Goal: Information Seeking & Learning: Learn about a topic

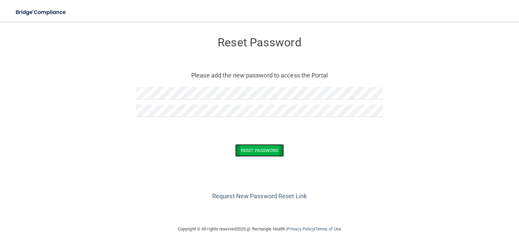
click at [253, 150] on button "Reset Password" at bounding box center [259, 150] width 49 height 13
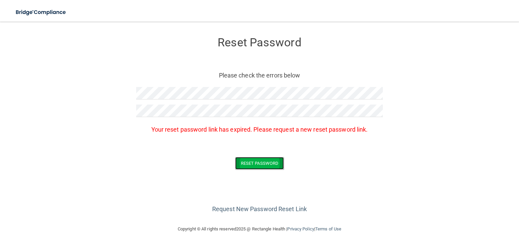
click at [256, 161] on button "Reset Password" at bounding box center [259, 163] width 49 height 13
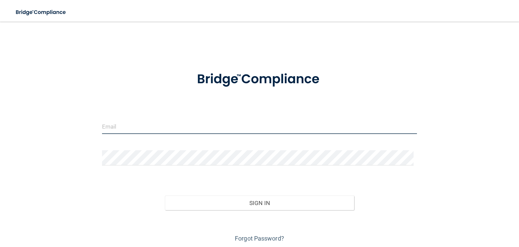
type input "[EMAIL_ADDRESS][PERSON_NAME][DOMAIN_NAME]"
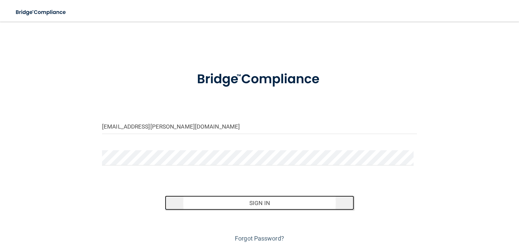
click at [258, 201] on button "Sign In" at bounding box center [259, 202] width 189 height 15
click at [254, 202] on button "Sign In" at bounding box center [259, 202] width 189 height 15
click at [258, 203] on button "Sign In" at bounding box center [259, 202] width 189 height 15
click at [251, 201] on button "Sign In" at bounding box center [259, 202] width 189 height 15
click at [261, 202] on button "Sign In" at bounding box center [259, 202] width 189 height 15
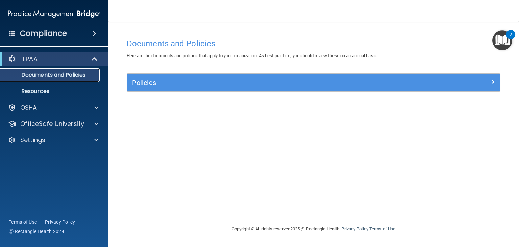
click at [36, 77] on p "Documents and Policies" at bounding box center [50, 75] width 92 height 7
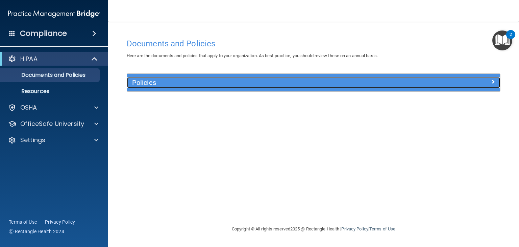
click at [492, 81] on span at bounding box center [493, 81] width 4 height 8
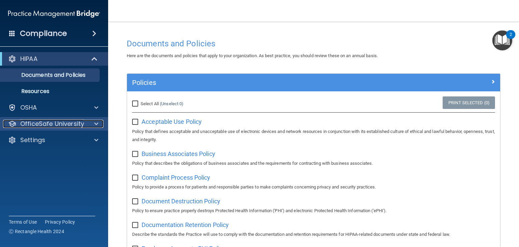
click at [22, 125] on p "OfficeSafe University" at bounding box center [52, 124] width 64 height 8
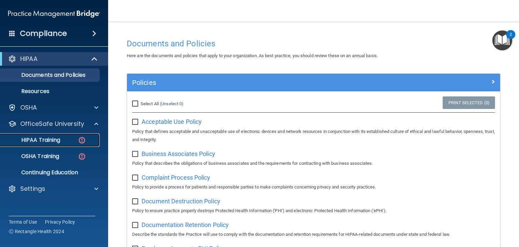
click at [27, 138] on p "HIPAA Training" at bounding box center [32, 140] width 56 height 7
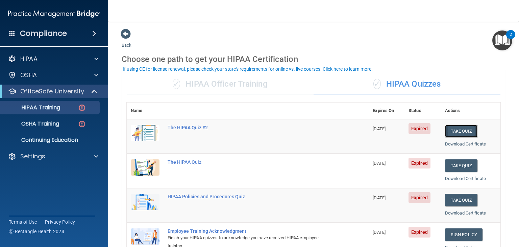
click at [456, 131] on button "Take Quiz" at bounding box center [461, 131] width 32 height 13
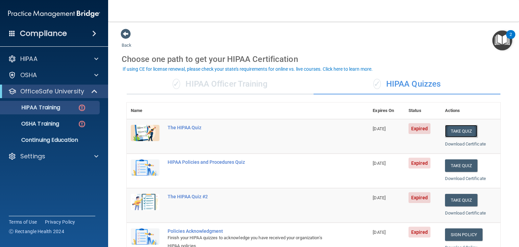
click at [456, 129] on button "Take Quiz" at bounding box center [461, 131] width 32 height 13
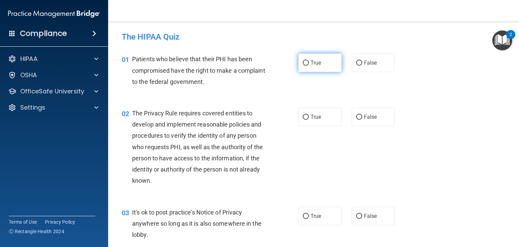
click at [303, 63] on input "True" at bounding box center [306, 63] width 6 height 5
radio input "true"
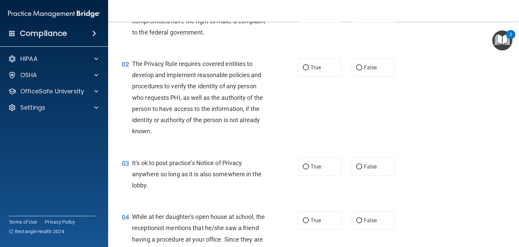
scroll to position [63, 0]
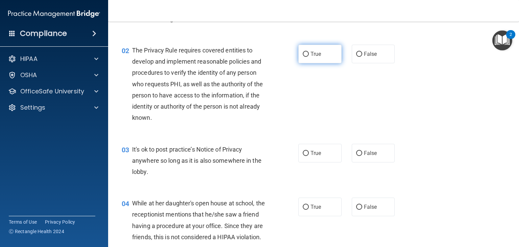
click at [305, 50] on label "True" at bounding box center [320, 54] width 43 height 19
click at [305, 52] on input "True" at bounding box center [306, 54] width 6 height 5
radio input "true"
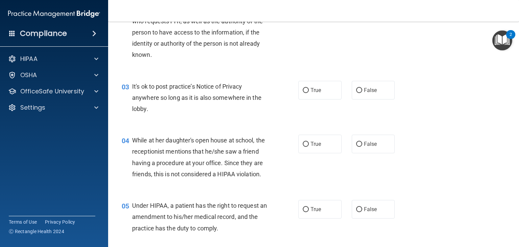
scroll to position [139, 0]
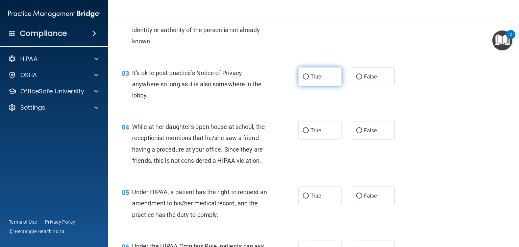
click at [305, 78] on input "True" at bounding box center [306, 76] width 6 height 5
radio input "true"
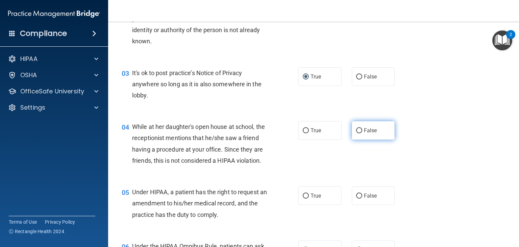
click at [356, 132] on input "False" at bounding box center [359, 130] width 6 height 5
radio input "true"
click at [514, 245] on main "- The HIPAA Quiz This quiz doesn’t expire until 04/30/2025. Are you sure you wa…" at bounding box center [313, 134] width 411 height 225
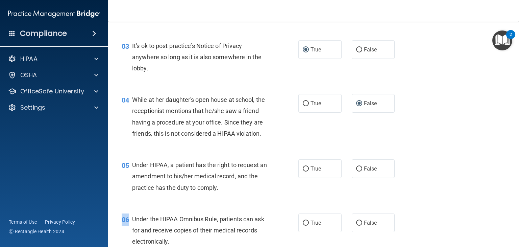
scroll to position [189, 0]
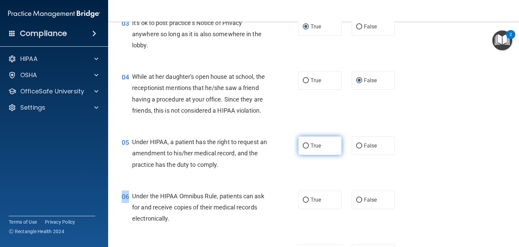
click at [303, 148] on input "True" at bounding box center [306, 145] width 6 height 5
radio input "true"
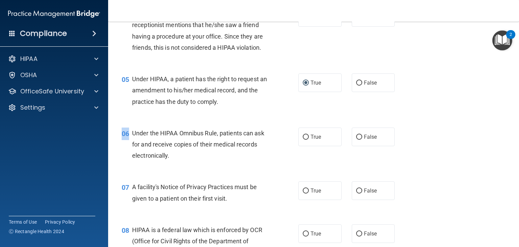
scroll to position [270, 0]
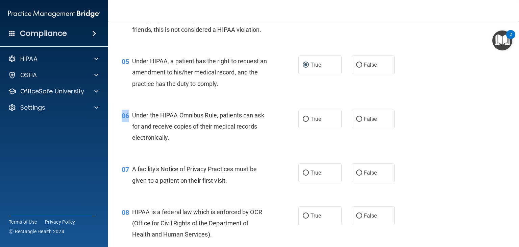
click at [122, 141] on div "06 Under the HIPAA Omnibus Rule, patients can ask for and receive copies of the…" at bounding box center [210, 128] width 197 height 37
click at [300, 128] on label "True" at bounding box center [320, 119] width 43 height 19
click at [303, 122] on input "True" at bounding box center [306, 119] width 6 height 5
radio input "true"
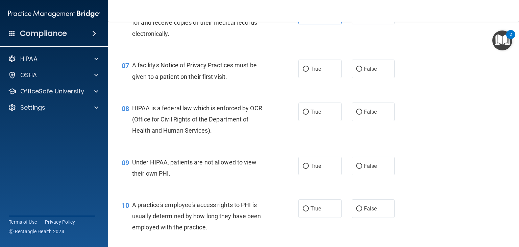
scroll to position [378, 0]
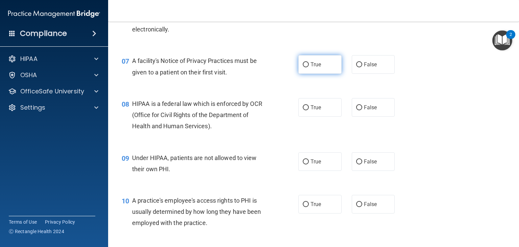
click at [304, 67] on input "True" at bounding box center [306, 64] width 6 height 5
radio input "true"
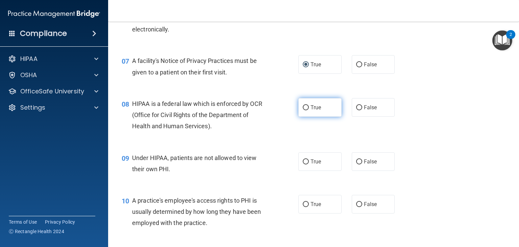
click at [304, 110] on input "True" at bounding box center [306, 107] width 6 height 5
radio input "true"
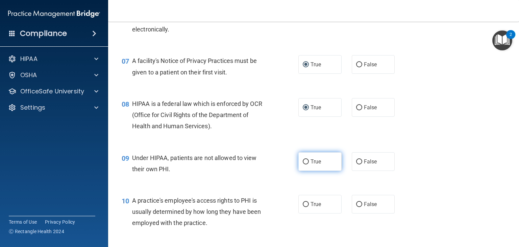
click at [305, 171] on label "True" at bounding box center [320, 161] width 43 height 19
click at [305, 164] on input "True" at bounding box center [306, 161] width 6 height 5
radio input "true"
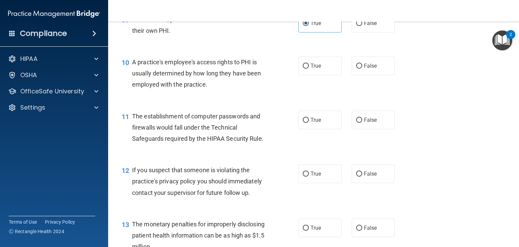
scroll to position [522, 0]
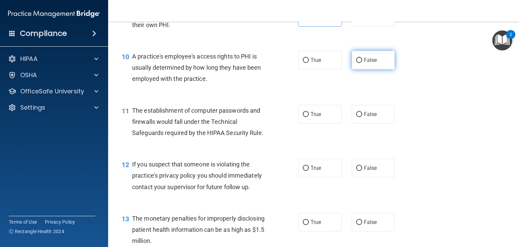
click at [353, 67] on label "False" at bounding box center [373, 60] width 43 height 19
click at [356, 63] on input "False" at bounding box center [359, 60] width 6 height 5
radio input "true"
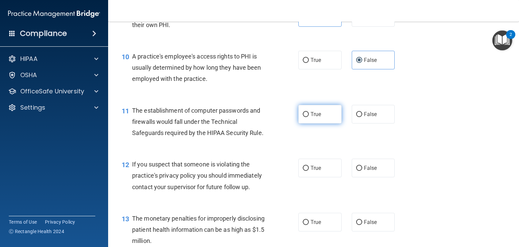
click at [304, 117] on input "True" at bounding box center [306, 114] width 6 height 5
radio input "true"
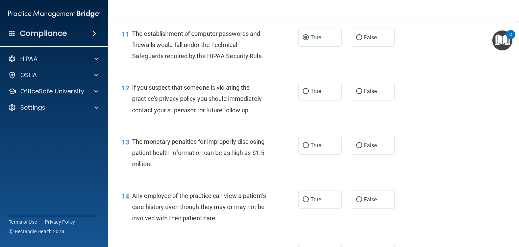
scroll to position [626, 0]
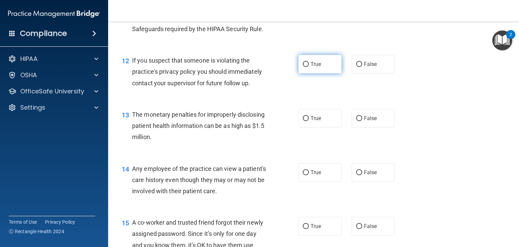
click at [300, 73] on label "True" at bounding box center [320, 64] width 43 height 19
click at [303, 67] on input "True" at bounding box center [306, 64] width 6 height 5
radio input "true"
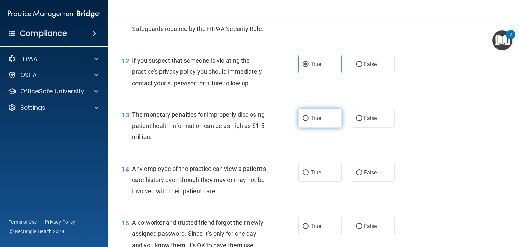
click at [305, 121] on input "True" at bounding box center [306, 118] width 6 height 5
radio input "true"
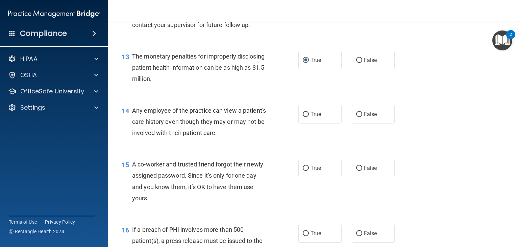
scroll to position [689, 0]
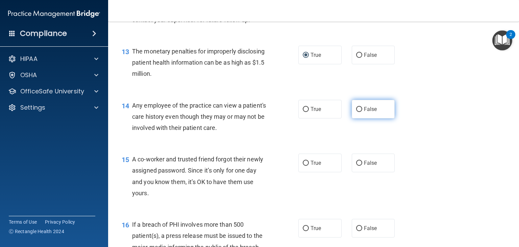
click at [355, 118] on label "False" at bounding box center [373, 109] width 43 height 19
click at [356, 112] on input "False" at bounding box center [359, 109] width 6 height 5
radio input "true"
click at [356, 166] on input "False" at bounding box center [359, 163] width 6 height 5
radio input "true"
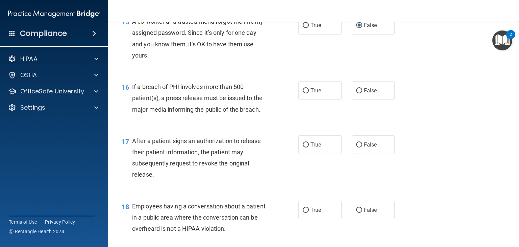
scroll to position [834, 0]
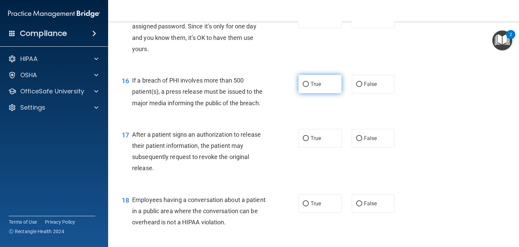
click at [303, 87] on input "True" at bounding box center [306, 84] width 6 height 5
radio input "true"
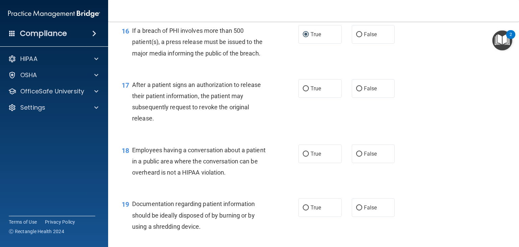
scroll to position [888, 0]
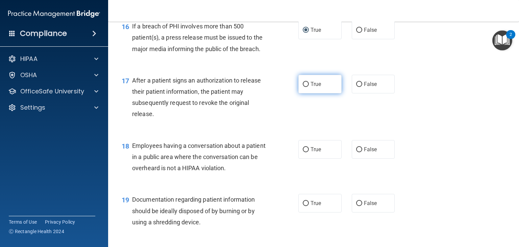
click at [311, 87] on span "True" at bounding box center [316, 84] width 10 height 6
click at [308, 87] on input "True" at bounding box center [306, 84] width 6 height 5
radio input "true"
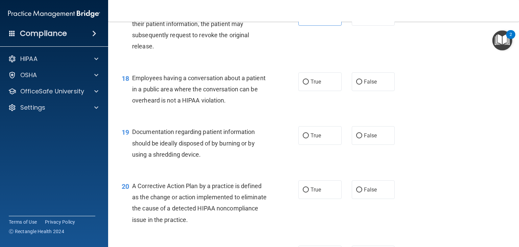
scroll to position [969, 0]
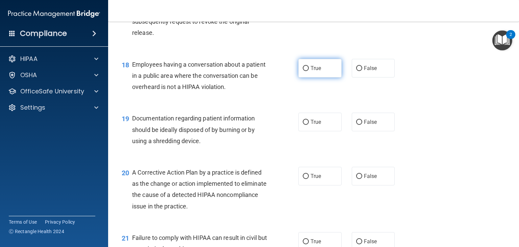
click at [303, 71] on input "True" at bounding box center [306, 68] width 6 height 5
radio input "true"
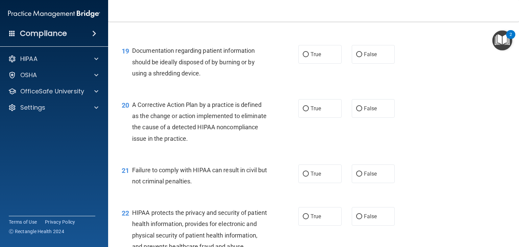
scroll to position [1046, 0]
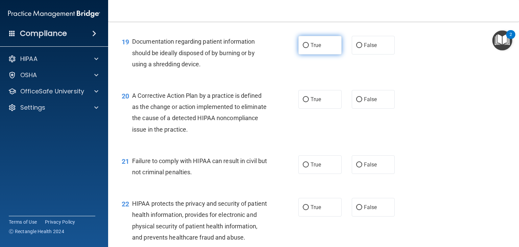
click at [306, 48] on input "True" at bounding box center [306, 45] width 6 height 5
radio input "true"
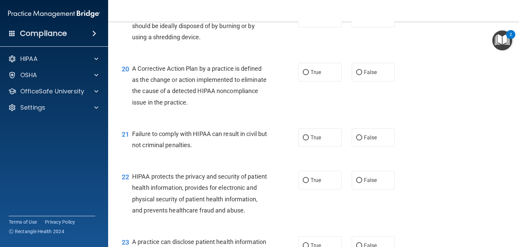
scroll to position [1095, 0]
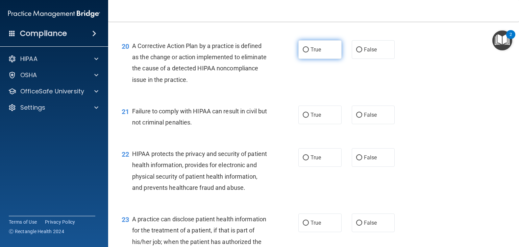
click at [303, 52] on input "True" at bounding box center [306, 49] width 6 height 5
radio input "true"
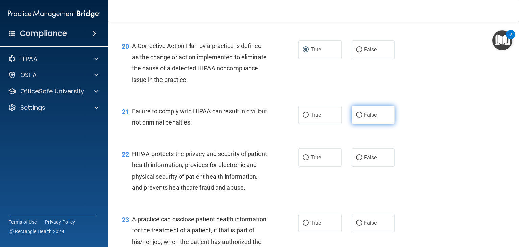
click at [357, 118] on input "False" at bounding box center [359, 115] width 6 height 5
radio input "true"
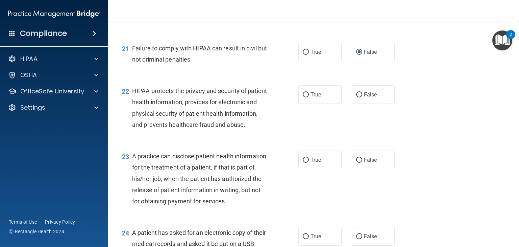
scroll to position [1194, 0]
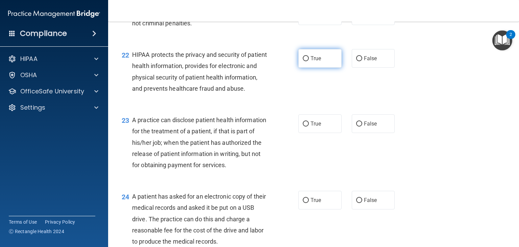
click at [303, 61] on input "True" at bounding box center [306, 58] width 6 height 5
radio input "true"
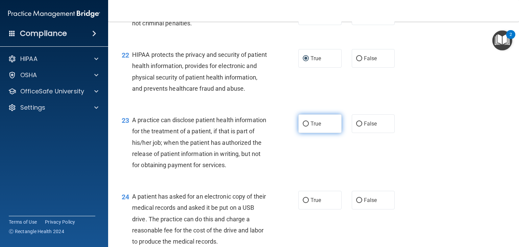
click at [303, 126] on input "True" at bounding box center [306, 123] width 6 height 5
radio input "true"
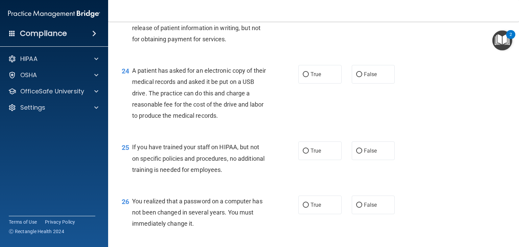
scroll to position [1334, 0]
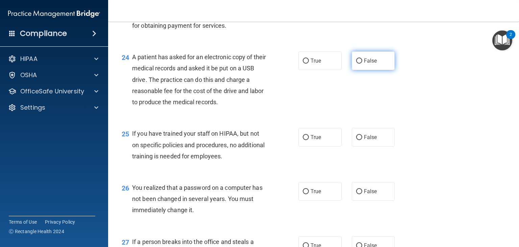
click at [357, 64] on input "False" at bounding box center [359, 61] width 6 height 5
radio input "true"
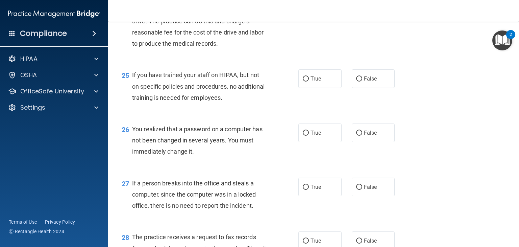
scroll to position [1401, 0]
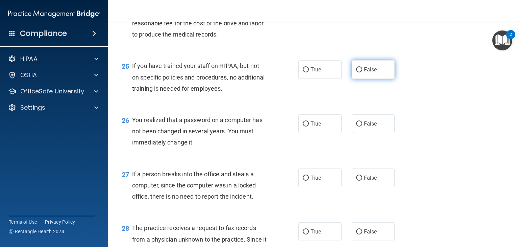
click at [356, 79] on label "False" at bounding box center [373, 69] width 43 height 19
click at [356, 72] on input "False" at bounding box center [359, 69] width 6 height 5
radio input "true"
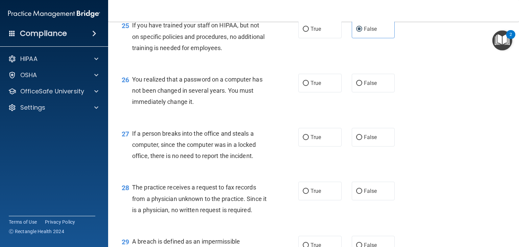
scroll to position [1469, 0]
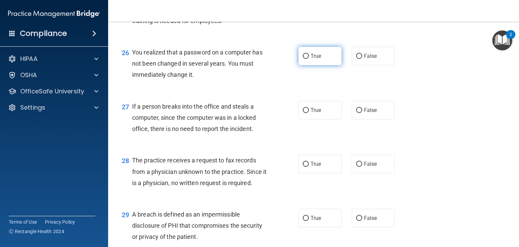
click at [303, 59] on input "True" at bounding box center [306, 56] width 6 height 5
radio input "true"
click at [358, 113] on input "False" at bounding box center [359, 110] width 6 height 5
radio input "true"
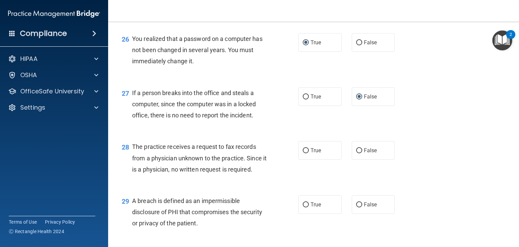
scroll to position [1519, 0]
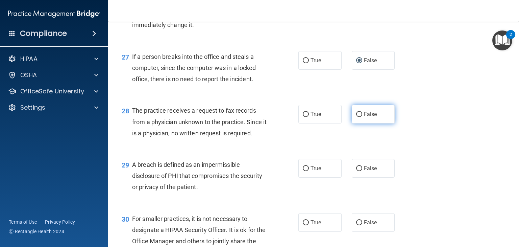
click at [359, 117] on input "False" at bounding box center [359, 114] width 6 height 5
radio input "true"
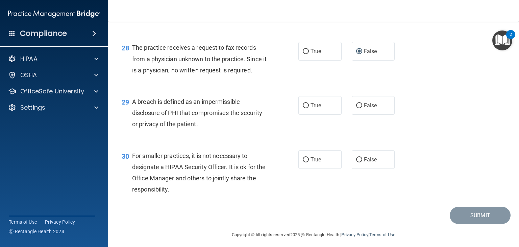
scroll to position [1586, 0]
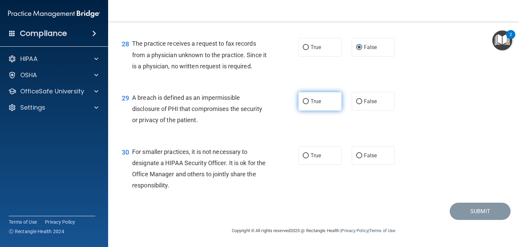
click at [308, 111] on label "True" at bounding box center [320, 101] width 43 height 19
click at [308, 104] on input "True" at bounding box center [306, 101] width 6 height 5
radio input "true"
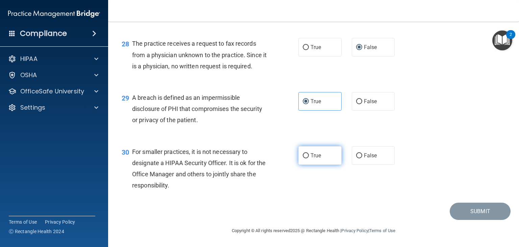
click at [305, 165] on label "True" at bounding box center [320, 155] width 43 height 19
click at [305, 158] on input "True" at bounding box center [306, 155] width 6 height 5
radio input "true"
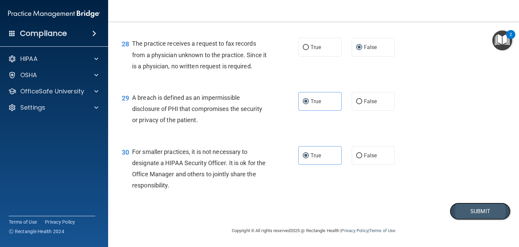
click at [470, 218] on button "Submit" at bounding box center [480, 211] width 61 height 17
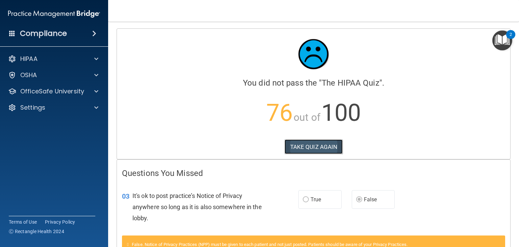
click at [301, 148] on button "TAKE QUIZ AGAIN" at bounding box center [314, 146] width 59 height 15
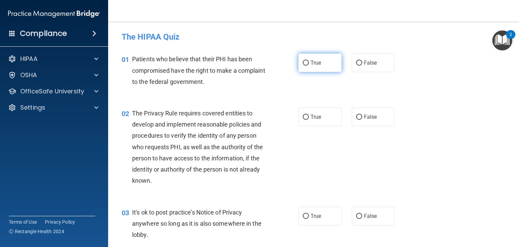
click at [303, 64] on input "True" at bounding box center [306, 63] width 6 height 5
radio input "true"
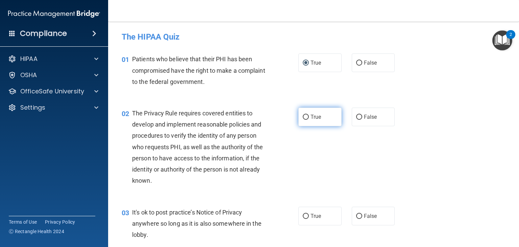
click at [303, 118] on input "True" at bounding box center [306, 117] width 6 height 5
radio input "true"
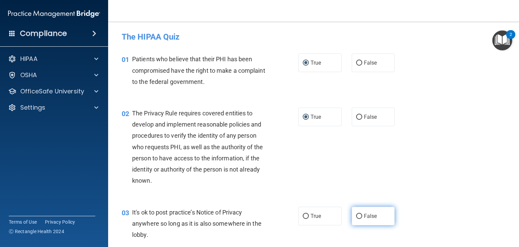
click at [358, 215] on input "False" at bounding box center [359, 216] width 6 height 5
radio input "true"
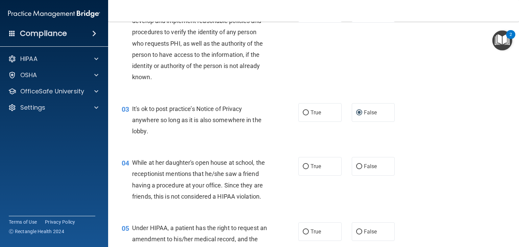
scroll to position [117, 0]
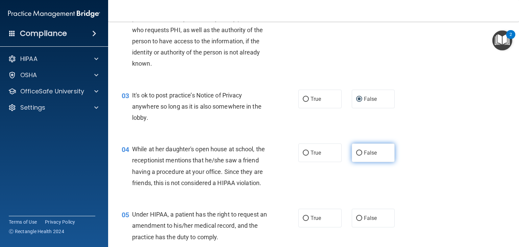
click at [356, 151] on input "False" at bounding box center [359, 152] width 6 height 5
radio input "true"
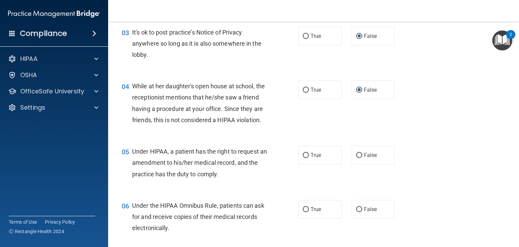
scroll to position [207, 0]
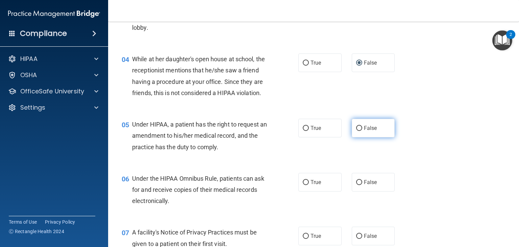
click at [356, 131] on input "False" at bounding box center [359, 128] width 6 height 5
radio input "true"
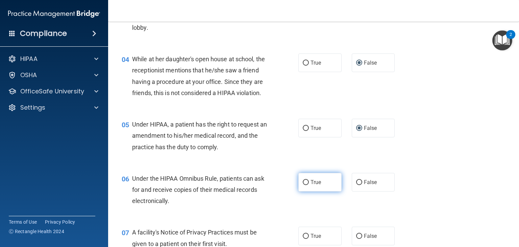
click at [303, 185] on input "True" at bounding box center [306, 182] width 6 height 5
radio input "true"
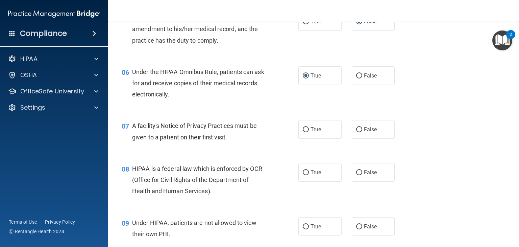
scroll to position [320, 0]
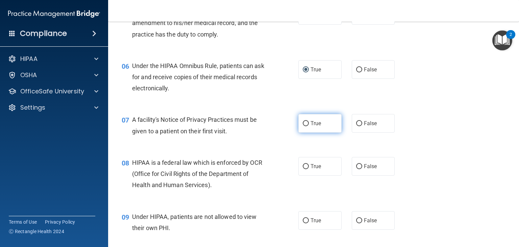
click at [303, 126] on input "True" at bounding box center [306, 123] width 6 height 5
radio input "true"
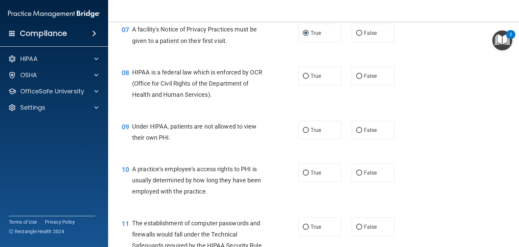
scroll to position [423, 0]
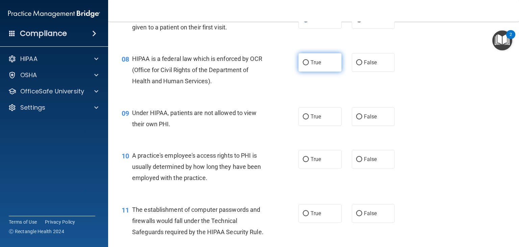
click at [304, 65] on input "True" at bounding box center [306, 62] width 6 height 5
radio input "true"
click at [356, 126] on label "False" at bounding box center [373, 116] width 43 height 19
click at [356, 119] on input "False" at bounding box center [359, 116] width 6 height 5
radio input "true"
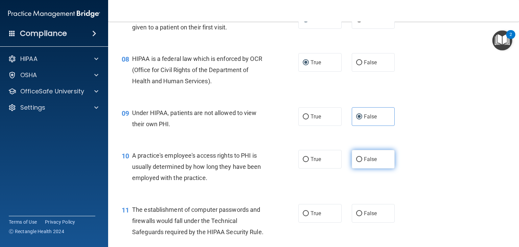
click at [356, 162] on input "False" at bounding box center [359, 159] width 6 height 5
radio input "true"
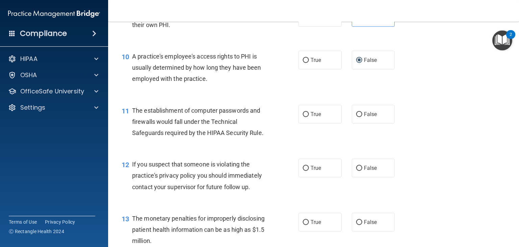
scroll to position [536, 0]
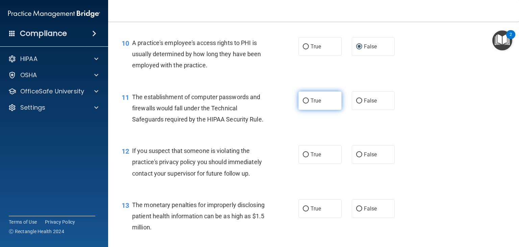
click at [303, 103] on input "True" at bounding box center [306, 100] width 6 height 5
radio input "true"
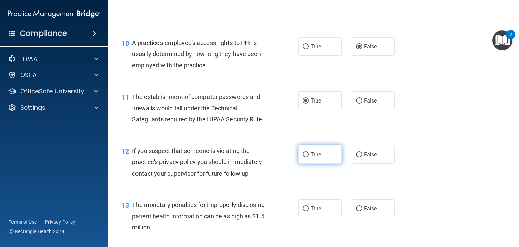
click at [303, 157] on input "True" at bounding box center [306, 154] width 6 height 5
radio input "true"
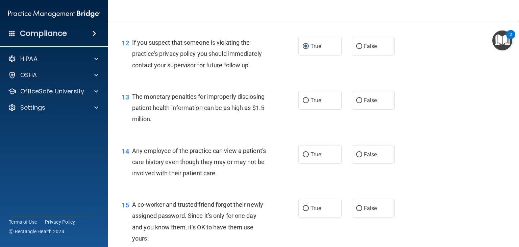
scroll to position [653, 0]
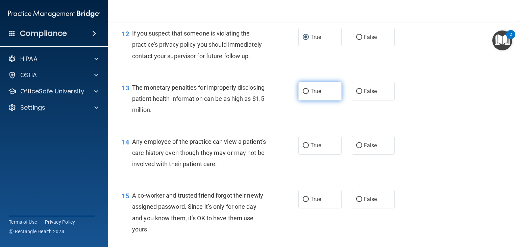
click at [304, 94] on input "True" at bounding box center [306, 91] width 6 height 5
radio input "true"
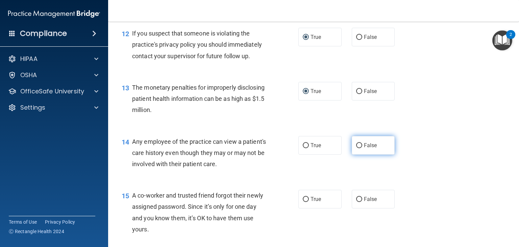
click at [357, 148] on input "False" at bounding box center [359, 145] width 6 height 5
radio input "true"
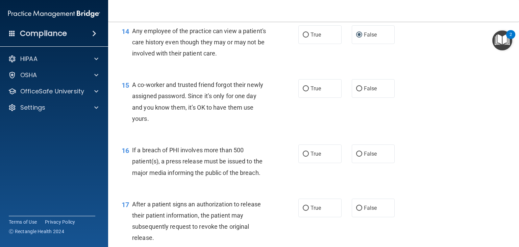
scroll to position [770, 0]
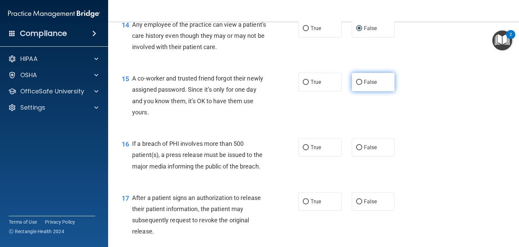
click at [352, 91] on label "False" at bounding box center [373, 82] width 43 height 19
click at [356, 85] on input "False" at bounding box center [359, 82] width 6 height 5
radio input "true"
click at [304, 157] on label "True" at bounding box center [320, 147] width 43 height 19
click at [304, 150] on input "True" at bounding box center [306, 147] width 6 height 5
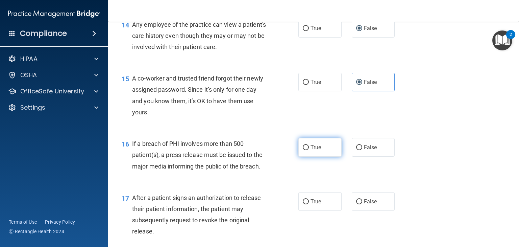
radio input "true"
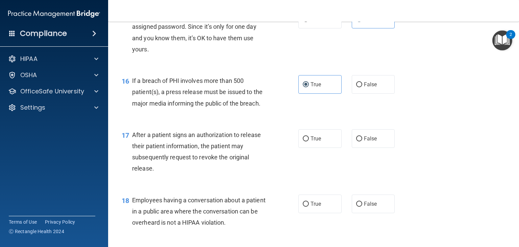
scroll to position [860, 0]
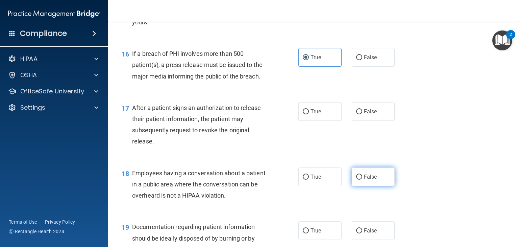
click at [356, 180] on input "False" at bounding box center [359, 176] width 6 height 5
radio input "true"
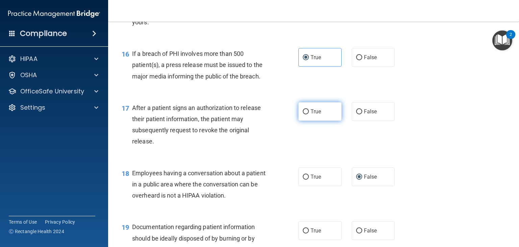
click at [303, 121] on label "True" at bounding box center [320, 111] width 43 height 19
click at [303, 114] on input "True" at bounding box center [306, 111] width 6 height 5
radio input "true"
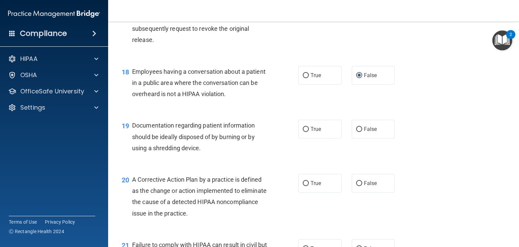
scroll to position [968, 0]
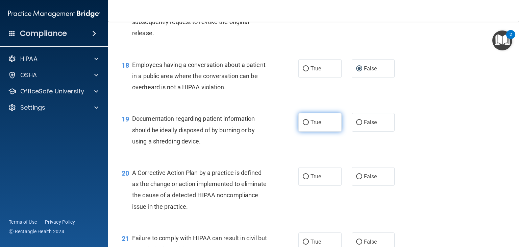
click at [304, 125] on input "True" at bounding box center [306, 122] width 6 height 5
radio input "true"
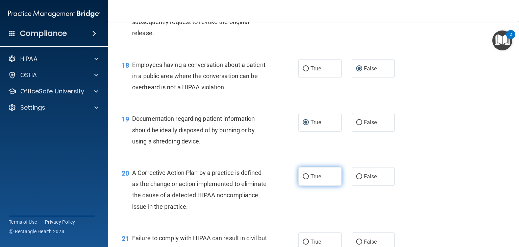
click at [299, 186] on label "True" at bounding box center [320, 176] width 43 height 19
click at [303, 179] on input "True" at bounding box center [306, 176] width 6 height 5
radio input "true"
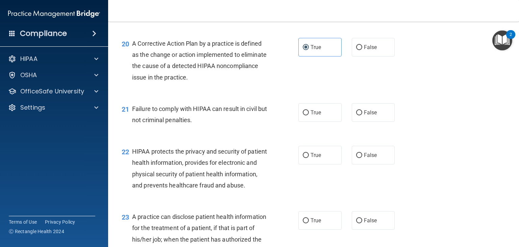
scroll to position [1104, 0]
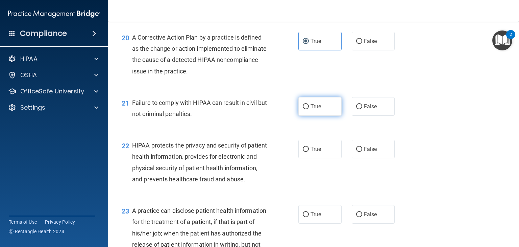
click at [303, 109] on input "True" at bounding box center [306, 106] width 6 height 5
radio input "true"
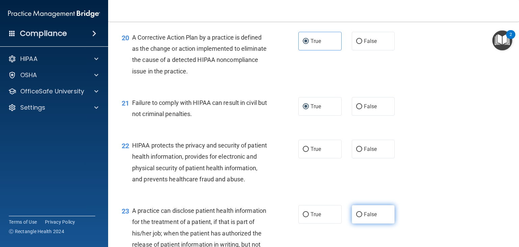
click at [357, 217] on input "False" at bounding box center [359, 214] width 6 height 5
radio input "true"
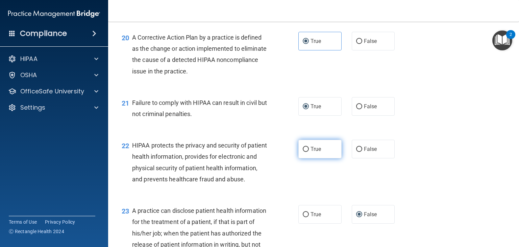
click at [303, 155] on label "True" at bounding box center [320, 149] width 43 height 19
click at [303, 152] on input "True" at bounding box center [306, 149] width 6 height 5
radio input "true"
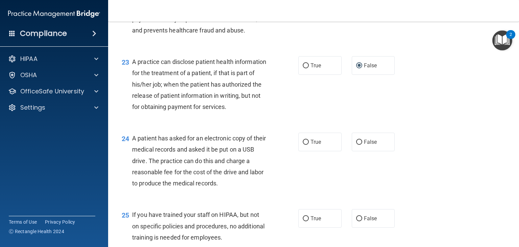
scroll to position [1266, 0]
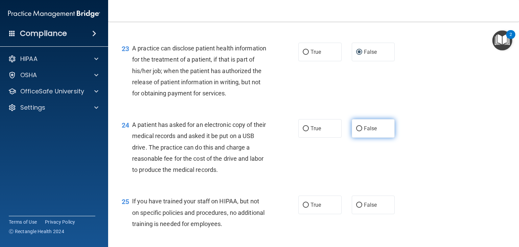
click at [359, 138] on label "False" at bounding box center [373, 128] width 43 height 19
click at [359, 131] on input "False" at bounding box center [359, 128] width 6 height 5
radio input "true"
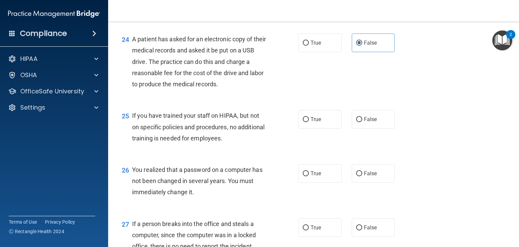
scroll to position [1365, 0]
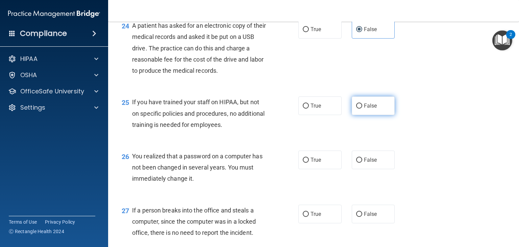
click at [357, 109] on input "False" at bounding box center [359, 105] width 6 height 5
radio input "true"
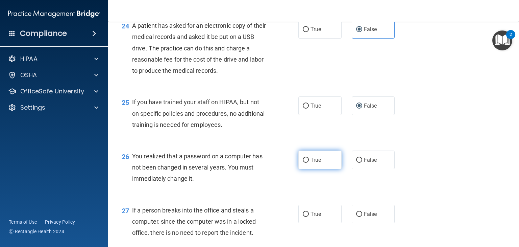
click at [303, 163] on input "True" at bounding box center [306, 160] width 6 height 5
radio input "true"
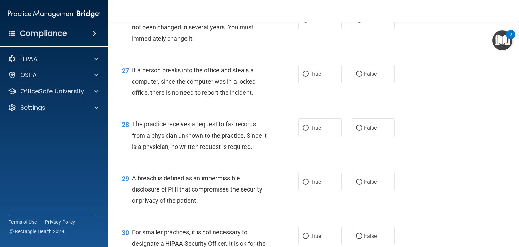
scroll to position [1519, 0]
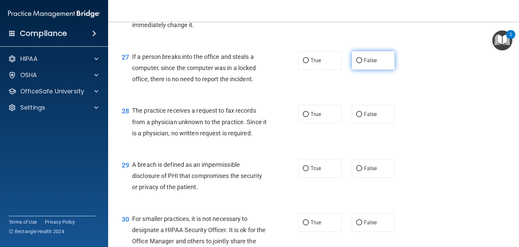
click at [352, 70] on label "False" at bounding box center [373, 60] width 43 height 19
click at [356, 63] on input "False" at bounding box center [359, 60] width 6 height 5
radio input "true"
click at [360, 123] on label "False" at bounding box center [373, 114] width 43 height 19
click at [360, 117] on input "False" at bounding box center [359, 114] width 6 height 5
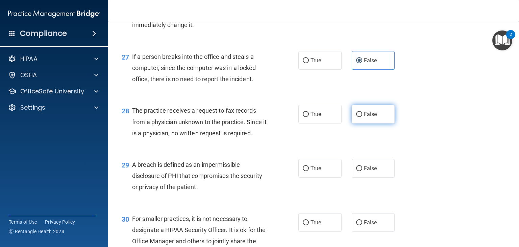
radio input "true"
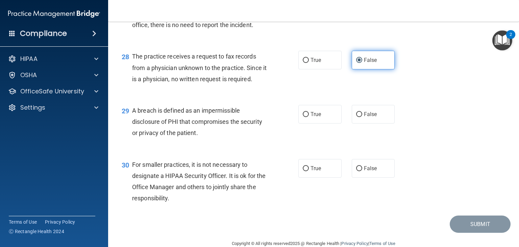
scroll to position [1586, 0]
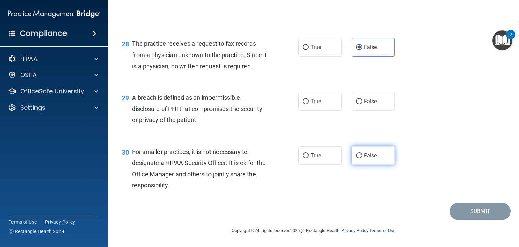
click at [355, 165] on label "False" at bounding box center [373, 155] width 43 height 19
click at [356, 158] on input "False" at bounding box center [359, 155] width 6 height 5
radio input "true"
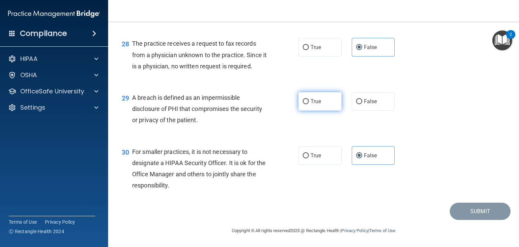
click at [303, 104] on input "True" at bounding box center [306, 101] width 6 height 5
radio input "true"
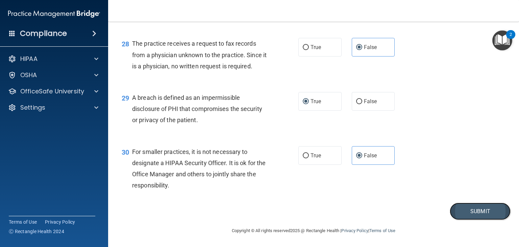
click at [470, 220] on button "Submit" at bounding box center [480, 211] width 61 height 17
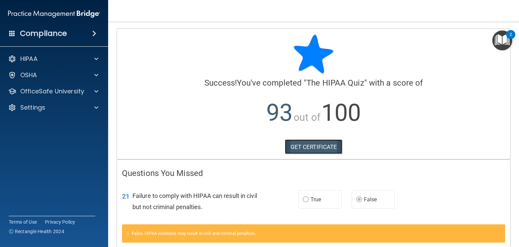
click at [309, 144] on link "GET CERTIFICATE" at bounding box center [314, 146] width 58 height 15
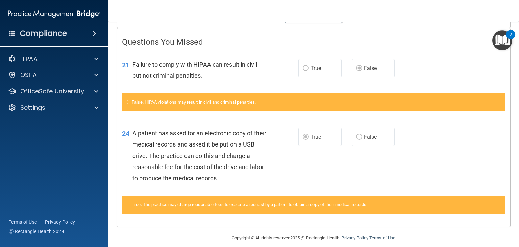
scroll to position [138, 0]
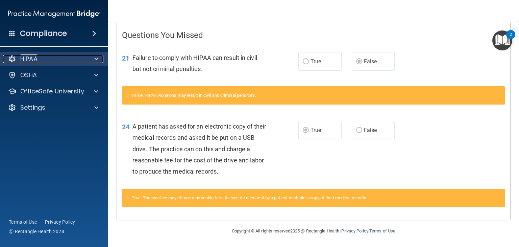
click at [34, 61] on p "HIPAA" at bounding box center [28, 59] width 17 height 8
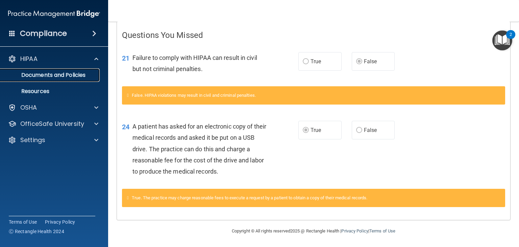
click at [32, 73] on p "Documents and Policies" at bounding box center [50, 75] width 92 height 7
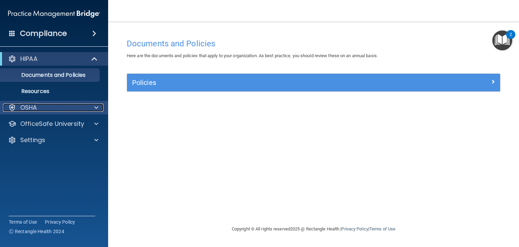
click at [20, 105] on p "OSHA" at bounding box center [28, 107] width 17 height 8
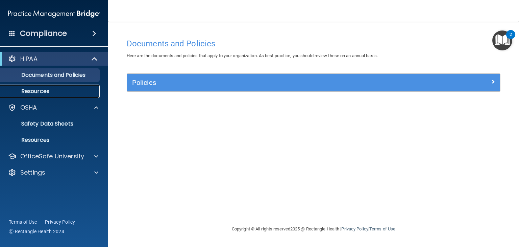
click at [26, 91] on p "Resources" at bounding box center [50, 91] width 92 height 7
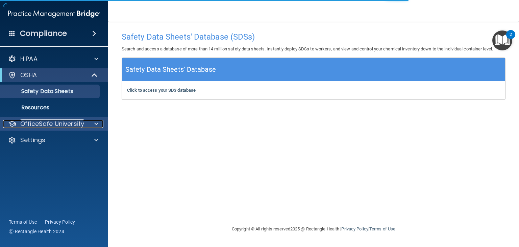
click at [23, 126] on p "OfficeSafe University" at bounding box center [52, 124] width 64 height 8
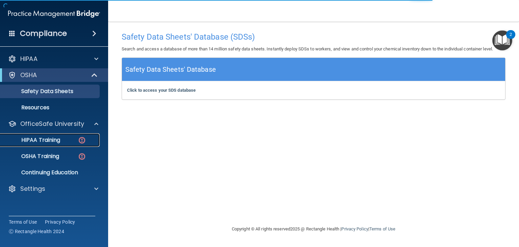
click at [24, 143] on p "HIPAA Training" at bounding box center [32, 140] width 56 height 7
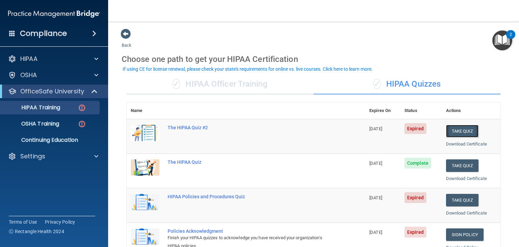
click at [454, 130] on button "Take Quiz" at bounding box center [462, 131] width 32 height 13
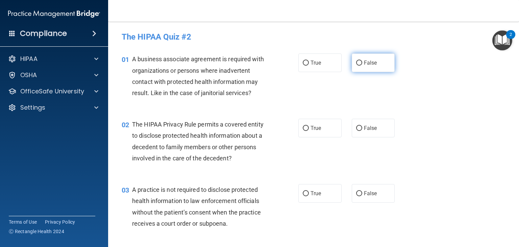
click at [352, 62] on label "False" at bounding box center [373, 62] width 43 height 19
click at [356, 62] on input "False" at bounding box center [359, 63] width 6 height 5
radio input "true"
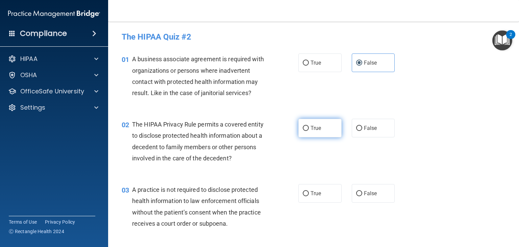
click at [303, 129] on input "True" at bounding box center [306, 128] width 6 height 5
radio input "true"
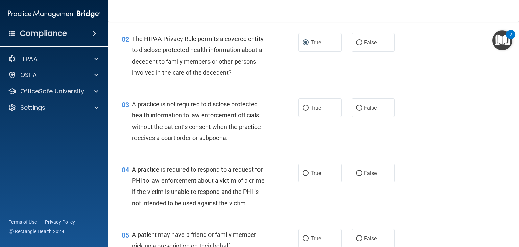
scroll to position [95, 0]
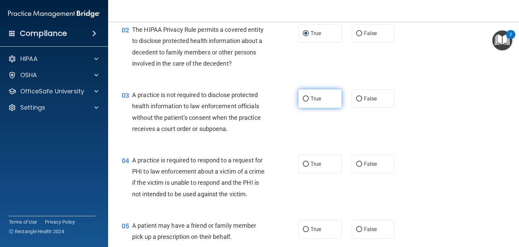
click at [303, 100] on input "True" at bounding box center [306, 98] width 6 height 5
radio input "true"
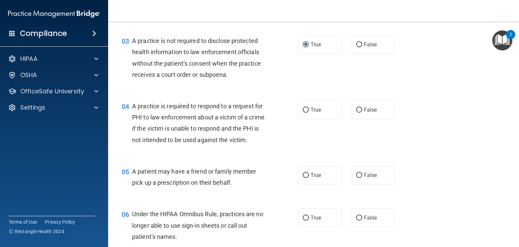
scroll to position [162, 0]
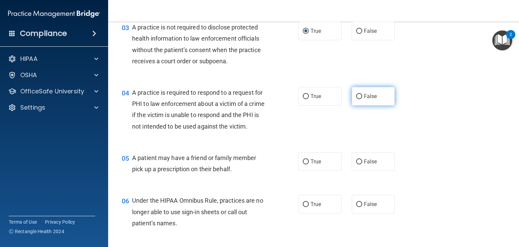
click at [356, 94] on input "False" at bounding box center [359, 96] width 6 height 5
radio input "true"
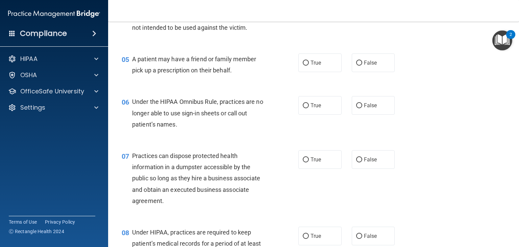
scroll to position [275, 0]
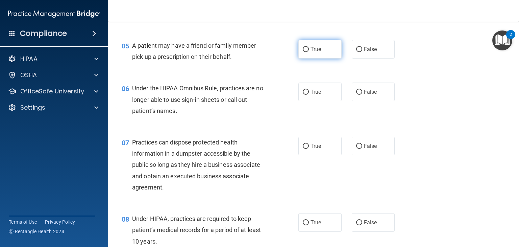
click at [303, 59] on label "True" at bounding box center [320, 49] width 43 height 19
click at [303, 52] on input "True" at bounding box center [306, 49] width 6 height 5
radio input "true"
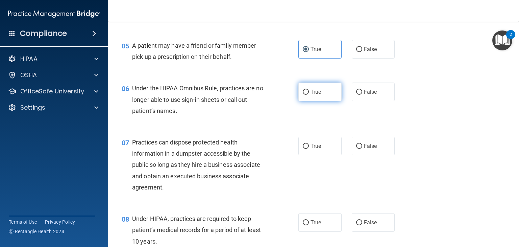
click at [307, 101] on label "True" at bounding box center [320, 92] width 43 height 19
click at [307, 95] on input "True" at bounding box center [306, 92] width 6 height 5
radio input "true"
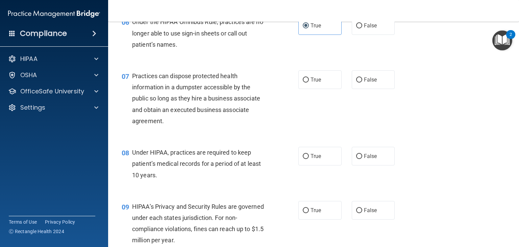
scroll to position [347, 0]
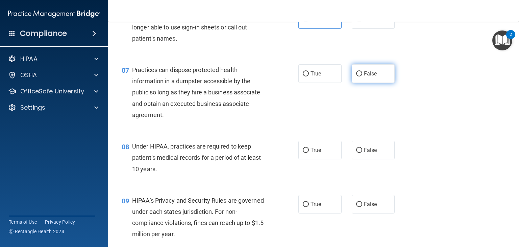
click at [356, 76] on input "False" at bounding box center [359, 73] width 6 height 5
radio input "true"
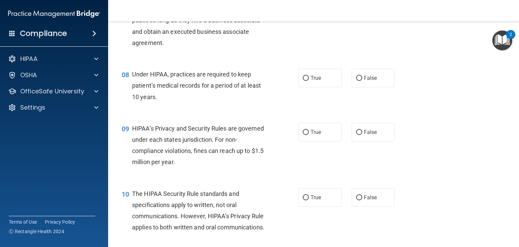
scroll to position [432, 0]
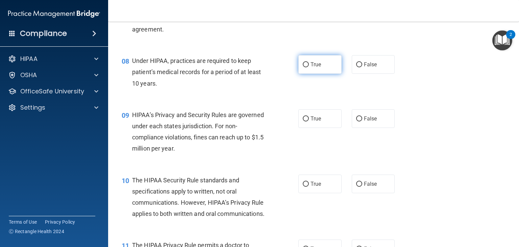
click at [303, 67] on input "True" at bounding box center [306, 64] width 6 height 5
radio input "true"
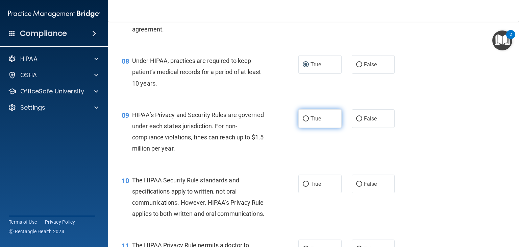
click at [306, 127] on label "True" at bounding box center [320, 118] width 43 height 19
click at [306, 121] on input "True" at bounding box center [306, 118] width 6 height 5
radio input "true"
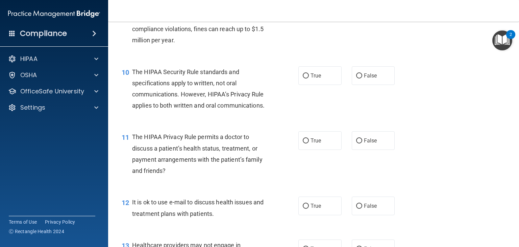
scroll to position [554, 0]
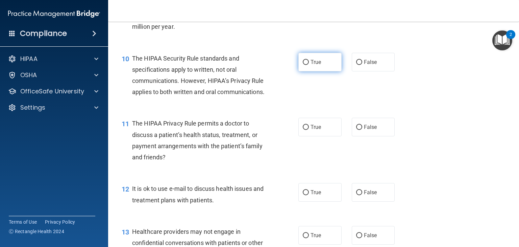
click at [311, 65] on span "True" at bounding box center [316, 62] width 10 height 6
click at [309, 65] on input "True" at bounding box center [306, 62] width 6 height 5
radio input "true"
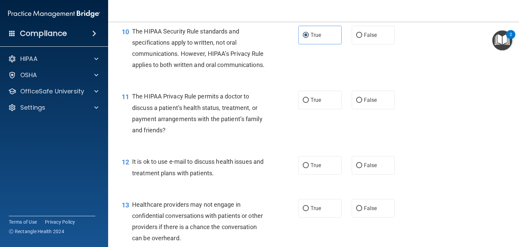
scroll to position [613, 0]
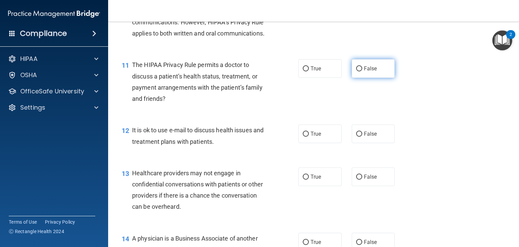
click at [356, 71] on input "False" at bounding box center [359, 68] width 6 height 5
radio input "true"
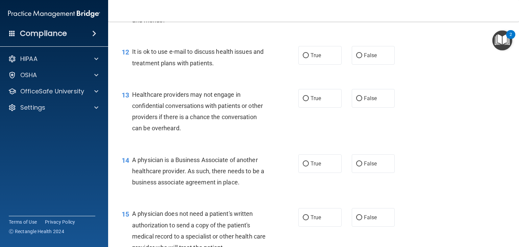
scroll to position [694, 0]
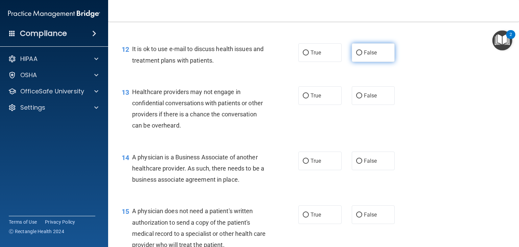
click at [357, 55] on input "False" at bounding box center [359, 52] width 6 height 5
radio input "true"
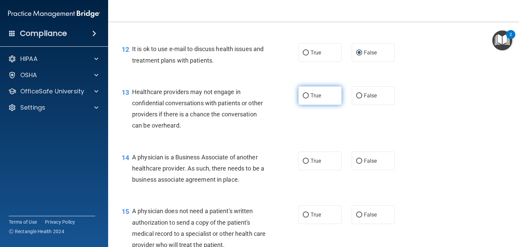
click at [306, 98] on input "True" at bounding box center [306, 95] width 6 height 5
radio input "true"
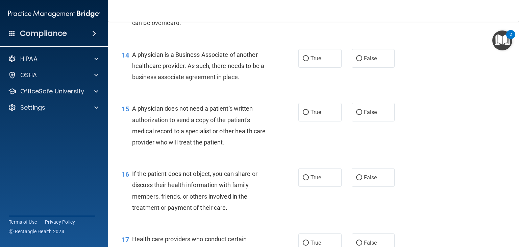
scroll to position [802, 0]
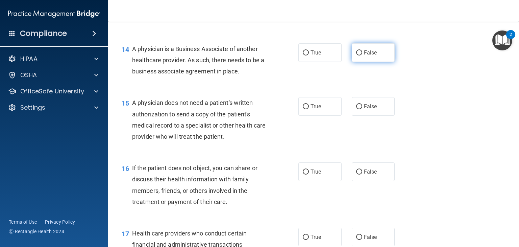
click at [358, 62] on label "False" at bounding box center [373, 52] width 43 height 19
click at [358, 55] on input "False" at bounding box center [359, 52] width 6 height 5
radio input "true"
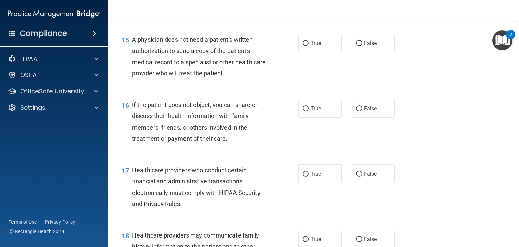
scroll to position [874, 0]
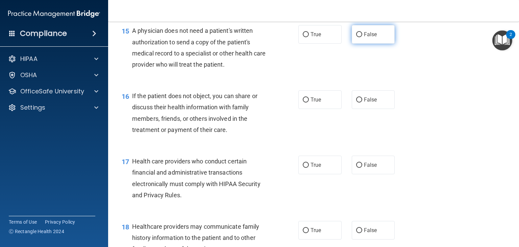
click at [364, 38] on span "False" at bounding box center [370, 34] width 13 height 6
click at [361, 37] on input "False" at bounding box center [359, 34] width 6 height 5
radio input "true"
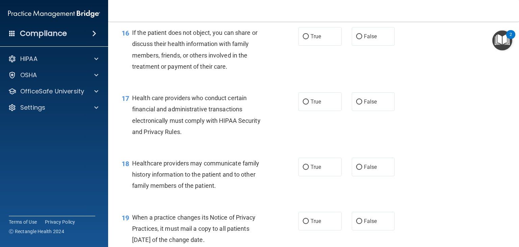
scroll to position [951, 0]
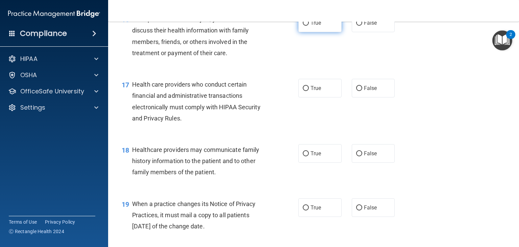
click at [303, 26] on input "True" at bounding box center [306, 23] width 6 height 5
radio input "true"
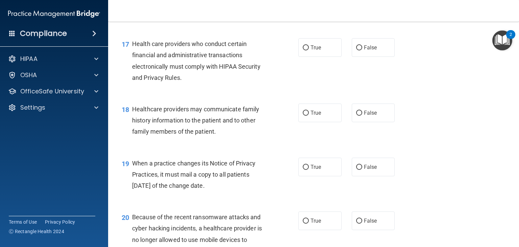
scroll to position [1005, 0]
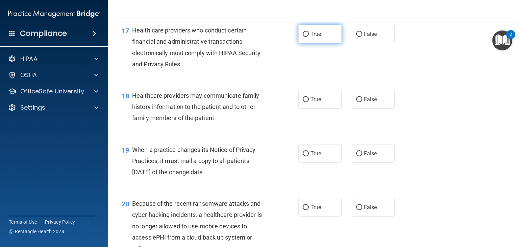
click at [303, 37] on input "True" at bounding box center [306, 34] width 6 height 5
radio input "true"
click at [513, 243] on main "- The HIPAA Quiz #2 This quiz doesn’t expire until [DATE]. Are you sure you wan…" at bounding box center [313, 134] width 411 height 225
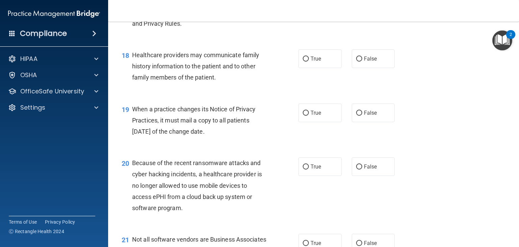
scroll to position [1086, 0]
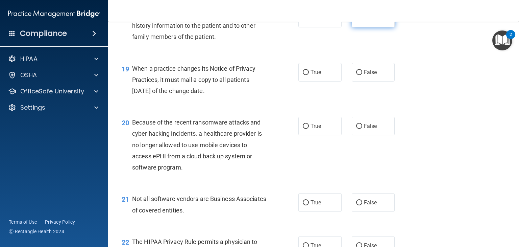
click at [357, 21] on input "False" at bounding box center [359, 18] width 6 height 5
radio input "true"
click at [303, 75] on input "True" at bounding box center [306, 72] width 6 height 5
radio input "true"
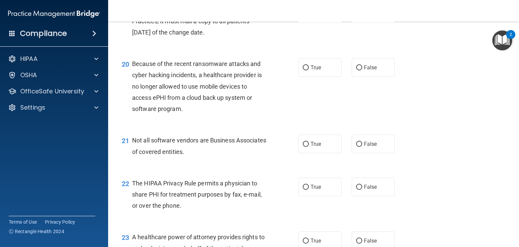
scroll to position [1154, 0]
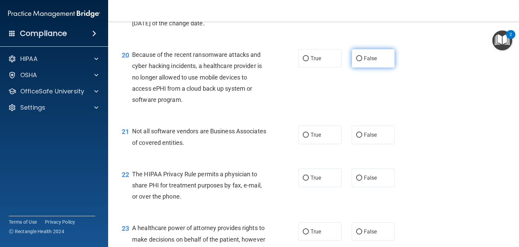
click at [357, 61] on input "False" at bounding box center [359, 58] width 6 height 5
radio input "true"
click at [294, 151] on div "21 Not all software vendors are Business Associates of covered entities." at bounding box center [210, 138] width 197 height 26
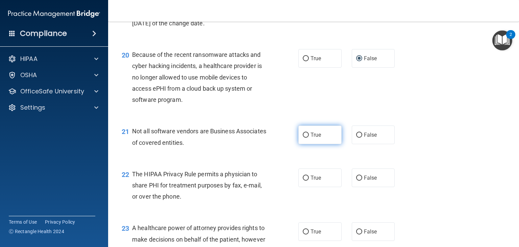
click at [303, 138] on input "True" at bounding box center [306, 135] width 6 height 5
radio input "true"
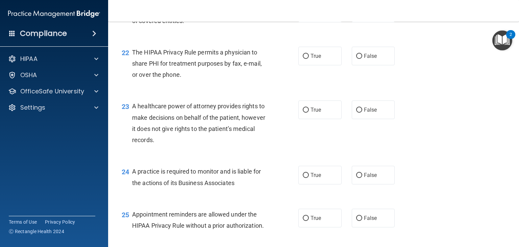
scroll to position [1289, 0]
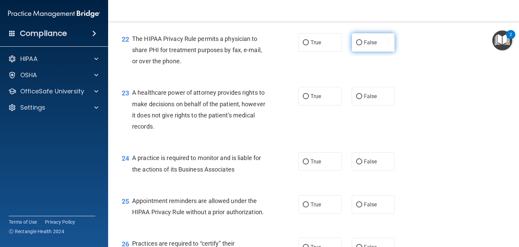
click at [356, 45] on input "False" at bounding box center [359, 42] width 6 height 5
radio input "true"
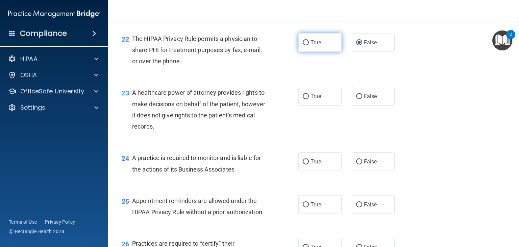
click at [302, 52] on label "True" at bounding box center [320, 42] width 43 height 19
click at [303, 45] on input "True" at bounding box center [306, 42] width 6 height 5
radio input "true"
radio input "false"
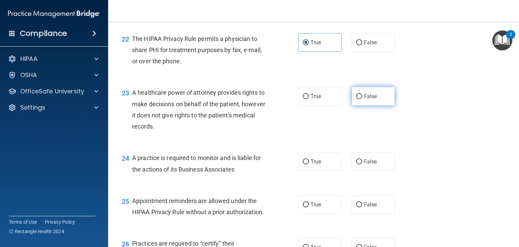
click at [359, 106] on label "False" at bounding box center [373, 96] width 43 height 19
click at [359, 99] on input "False" at bounding box center [359, 96] width 6 height 5
radio input "true"
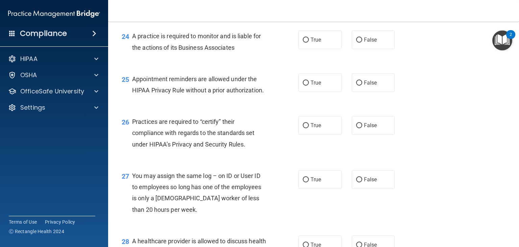
scroll to position [1424, 0]
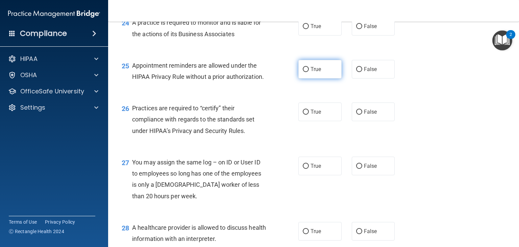
click at [305, 78] on label "True" at bounding box center [320, 69] width 43 height 19
click at [305, 72] on input "True" at bounding box center [306, 69] width 6 height 5
radio input "true"
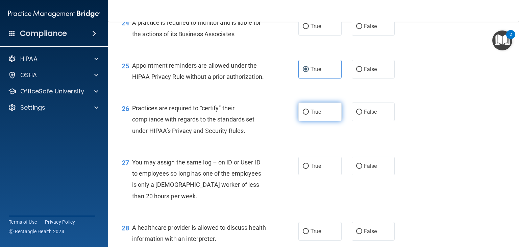
click at [307, 121] on label "True" at bounding box center [320, 111] width 43 height 19
click at [307, 115] on input "True" at bounding box center [306, 112] width 6 height 5
radio input "true"
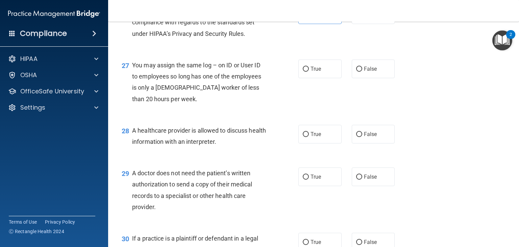
scroll to position [1528, 0]
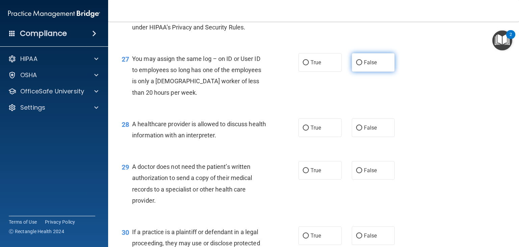
click at [356, 65] on input "False" at bounding box center [359, 62] width 6 height 5
radio input "true"
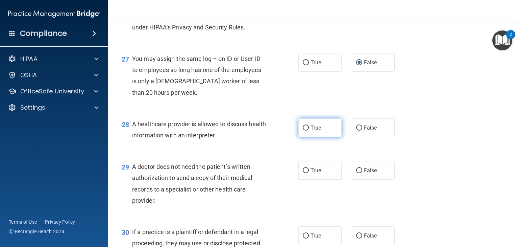
click at [302, 137] on label "True" at bounding box center [320, 127] width 43 height 19
click at [303, 131] on input "True" at bounding box center [306, 127] width 6 height 5
radio input "true"
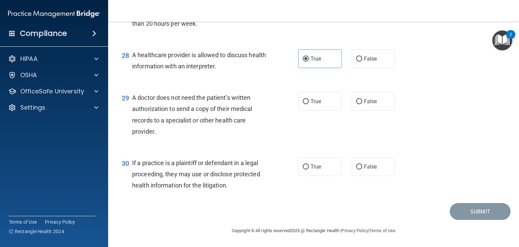
scroll to position [1619, 0]
click at [356, 99] on input "False" at bounding box center [359, 101] width 6 height 5
radio input "true"
click at [357, 167] on input "False" at bounding box center [359, 166] width 6 height 5
radio input "true"
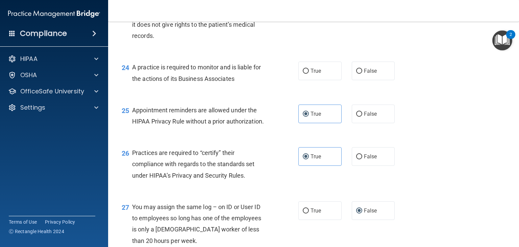
scroll to position [1342, 0]
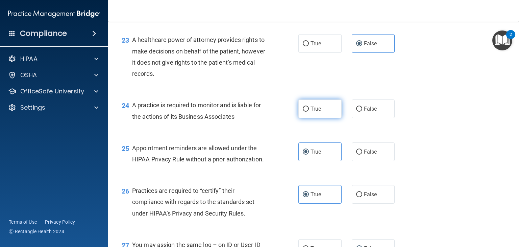
click at [303, 112] on input "True" at bounding box center [306, 109] width 6 height 5
radio input "true"
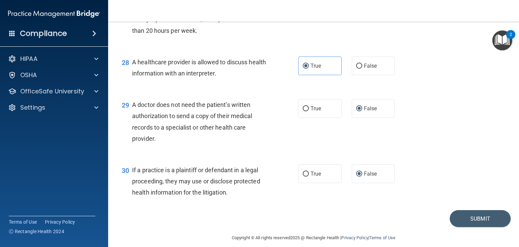
scroll to position [1619, 0]
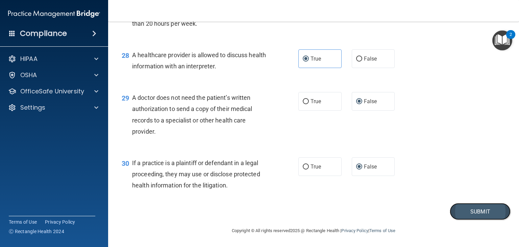
click at [473, 210] on button "Submit" at bounding box center [480, 211] width 61 height 17
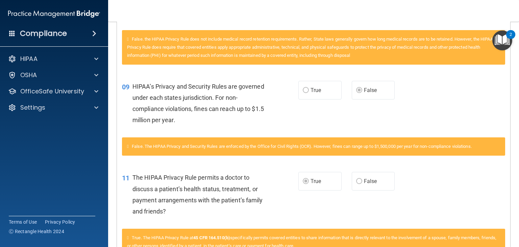
scroll to position [487, 0]
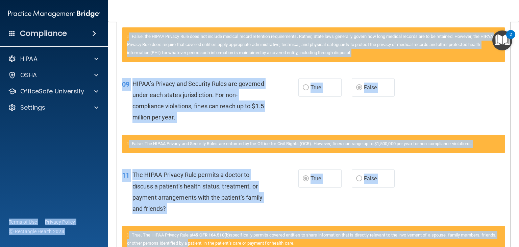
drag, startPoint x: 519, startPoint y: 144, endPoint x: 234, endPoint y: 262, distance: 308.2
click at [234, 247] on html "Compliance HIPAA Documents and Policies Report an Incident Business Associates …" at bounding box center [259, 123] width 519 height 247
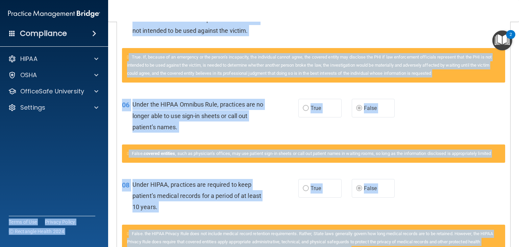
click at [332, 37] on div "04 A practice is required to respond to a request for PHI to law enforcement ab…" at bounding box center [314, 15] width 394 height 65
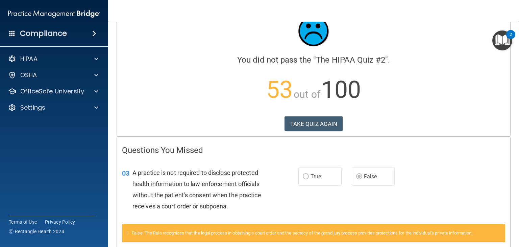
scroll to position [0, 0]
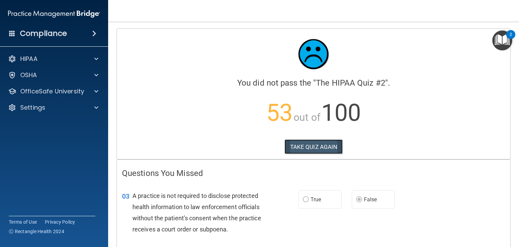
click at [304, 146] on button "TAKE QUIZ AGAIN" at bounding box center [314, 146] width 59 height 15
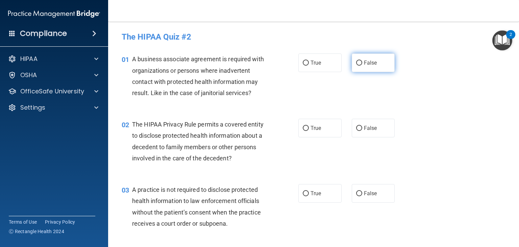
click at [358, 59] on label "False" at bounding box center [373, 62] width 43 height 19
click at [358, 61] on input "False" at bounding box center [359, 63] width 6 height 5
radio input "true"
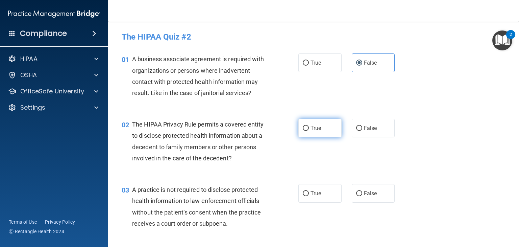
click at [304, 127] on input "True" at bounding box center [306, 128] width 6 height 5
radio input "true"
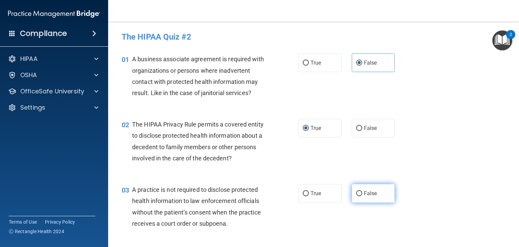
click at [356, 193] on input "False" at bounding box center [359, 193] width 6 height 5
radio input "true"
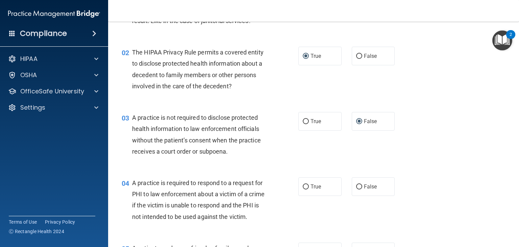
scroll to position [95, 0]
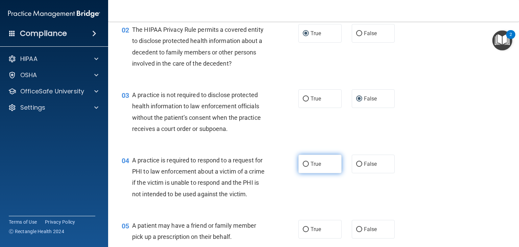
click at [303, 164] on input "True" at bounding box center [306, 164] width 6 height 5
radio input "true"
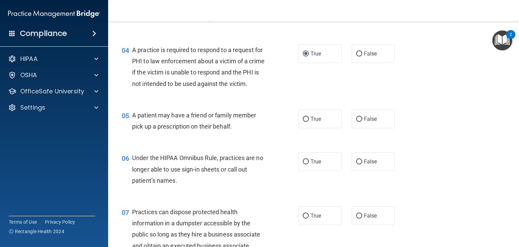
scroll to position [207, 0]
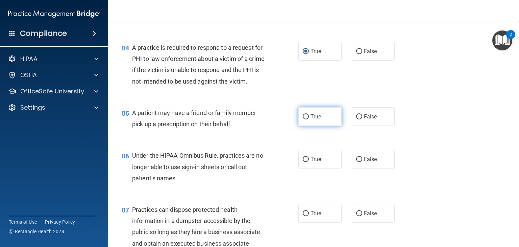
click at [306, 119] on input "True" at bounding box center [306, 116] width 6 height 5
radio input "true"
click at [357, 168] on label "False" at bounding box center [373, 159] width 43 height 19
click at [357, 162] on input "False" at bounding box center [359, 159] width 6 height 5
radio input "true"
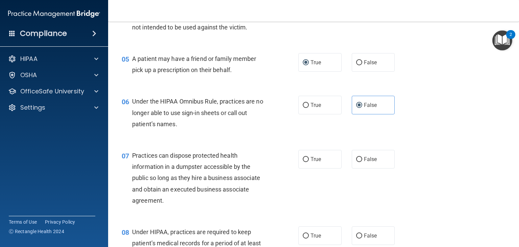
scroll to position [279, 0]
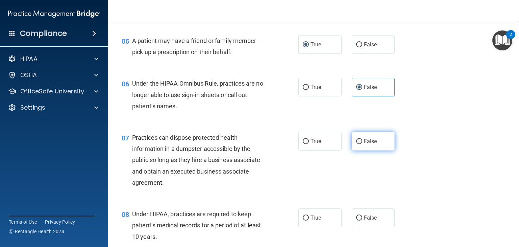
click at [356, 144] on input "False" at bounding box center [359, 141] width 6 height 5
radio input "true"
click at [356, 220] on input "False" at bounding box center [359, 217] width 6 height 5
radio input "true"
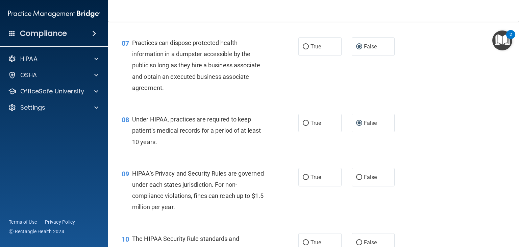
scroll to position [379, 0]
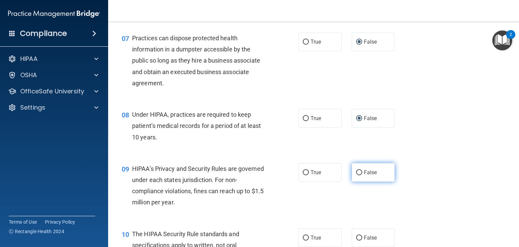
click at [356, 175] on input "False" at bounding box center [359, 172] width 6 height 5
radio input "true"
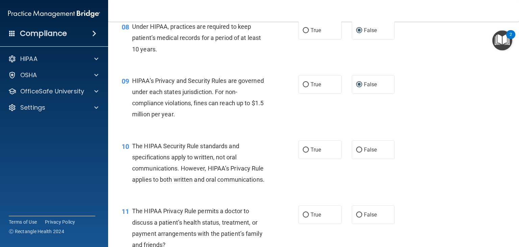
scroll to position [473, 0]
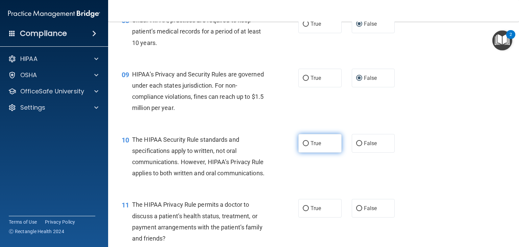
click at [303, 146] on input "True" at bounding box center [306, 143] width 6 height 5
radio input "true"
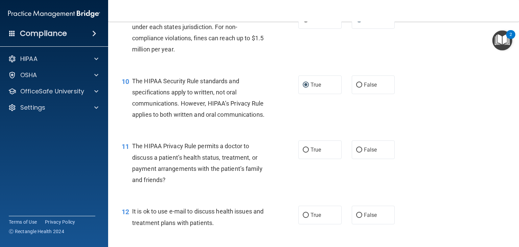
scroll to position [545, 0]
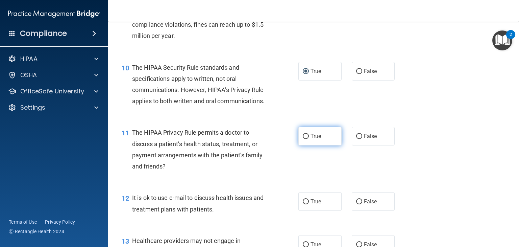
click at [307, 145] on label "True" at bounding box center [320, 136] width 43 height 19
click at [307, 139] on input "True" at bounding box center [306, 136] width 6 height 5
radio input "true"
click at [304, 204] on input "True" at bounding box center [306, 201] width 6 height 5
radio input "true"
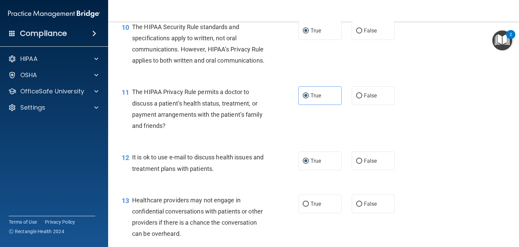
scroll to position [613, 0]
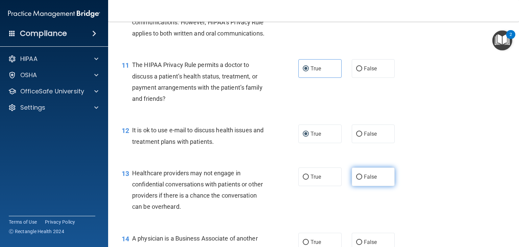
click at [357, 180] on input "False" at bounding box center [359, 176] width 6 height 5
radio input "true"
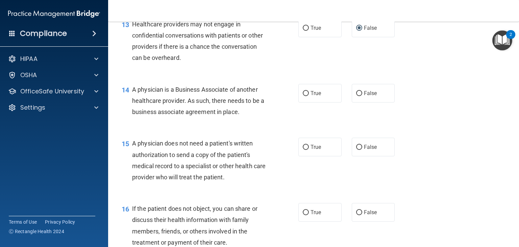
scroll to position [775, 0]
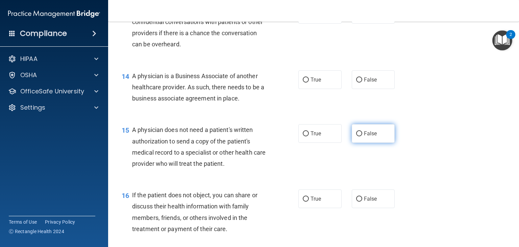
click at [356, 136] on input "False" at bounding box center [359, 133] width 6 height 5
radio input "true"
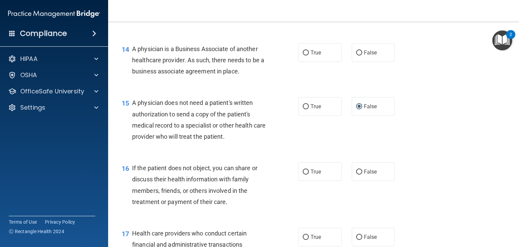
scroll to position [820, 0]
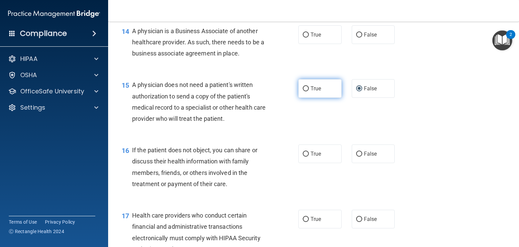
click at [303, 91] on input "True" at bounding box center [306, 88] width 6 height 5
radio input "true"
radio input "false"
click at [303, 157] on input "True" at bounding box center [306, 153] width 6 height 5
radio input "true"
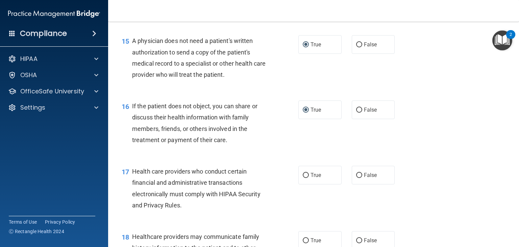
scroll to position [870, 0]
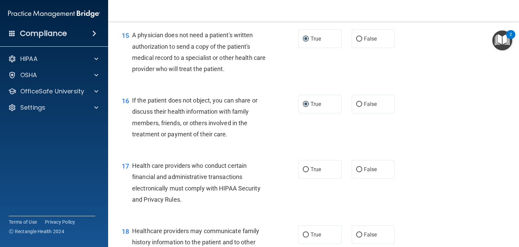
click at [295, 188] on div "17 Health care providers who conduct certain financial and administrative trans…" at bounding box center [210, 184] width 197 height 48
click at [303, 172] on input "True" at bounding box center [306, 169] width 6 height 5
radio input "true"
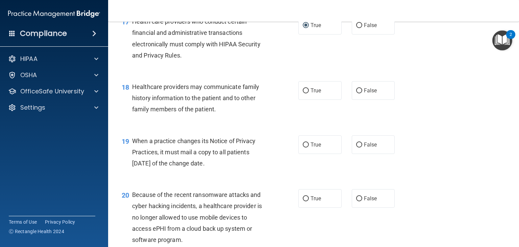
scroll to position [1027, 0]
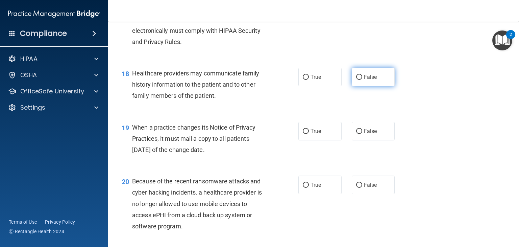
click at [355, 86] on label "False" at bounding box center [373, 77] width 43 height 19
click at [356, 80] on input "False" at bounding box center [359, 77] width 6 height 5
radio input "true"
click at [303, 80] on input "True" at bounding box center [306, 77] width 6 height 5
radio input "true"
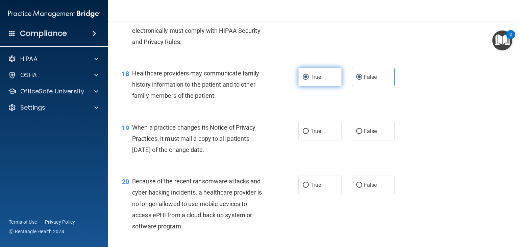
radio input "false"
click at [356, 134] on input "False" at bounding box center [359, 131] width 6 height 5
radio input "true"
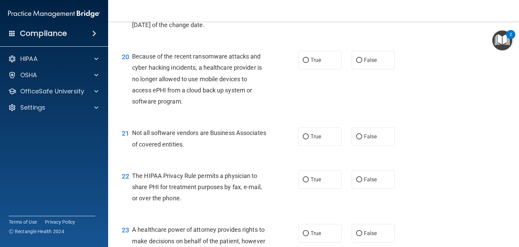
scroll to position [1158, 0]
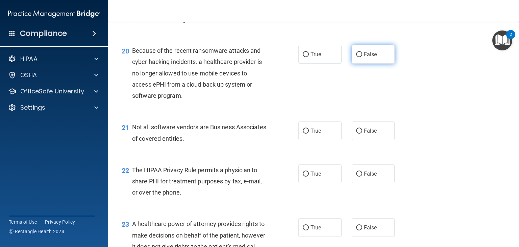
click at [356, 57] on input "False" at bounding box center [359, 54] width 6 height 5
radio input "true"
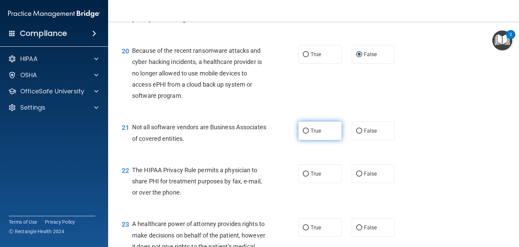
click at [311, 134] on span "True" at bounding box center [316, 130] width 10 height 6
click at [309, 134] on input "True" at bounding box center [306, 130] width 6 height 5
radio input "true"
click at [303, 177] on input "True" at bounding box center [306, 173] width 6 height 5
radio input "true"
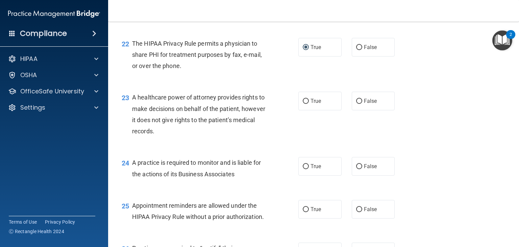
scroll to position [1298, 0]
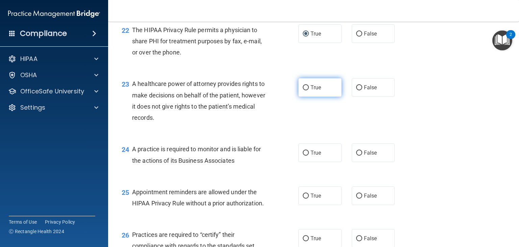
click at [303, 90] on input "True" at bounding box center [306, 87] width 6 height 5
radio input "true"
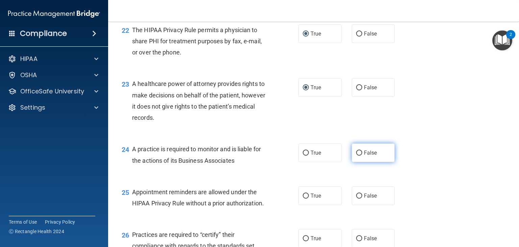
click at [356, 156] on input "False" at bounding box center [359, 152] width 6 height 5
radio input "true"
click at [360, 205] on label "False" at bounding box center [373, 195] width 43 height 19
click at [360, 198] on input "False" at bounding box center [359, 195] width 6 height 5
radio input "true"
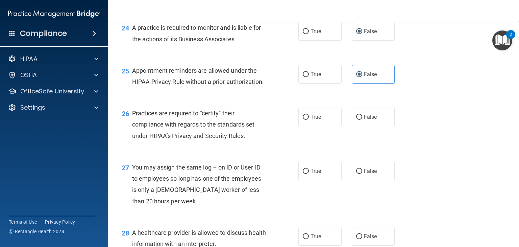
scroll to position [1442, 0]
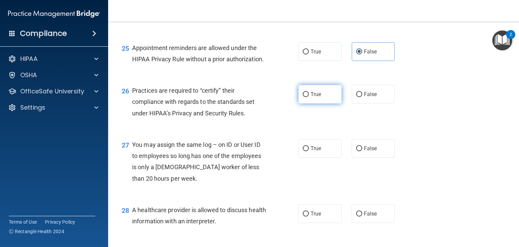
click at [303, 97] on input "True" at bounding box center [306, 94] width 6 height 5
radio input "true"
click at [358, 151] on input "False" at bounding box center [359, 148] width 6 height 5
radio input "true"
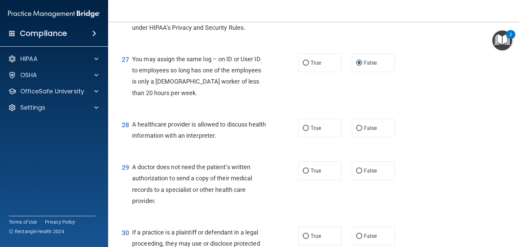
scroll to position [1541, 0]
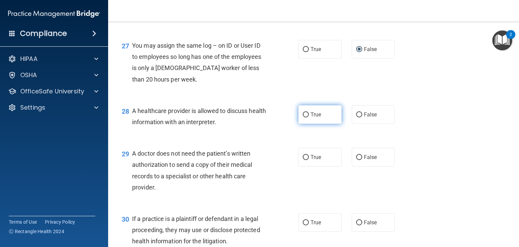
click at [303, 117] on input "True" at bounding box center [306, 114] width 6 height 5
radio input "true"
click at [303, 160] on input "True" at bounding box center [306, 157] width 6 height 5
radio input "true"
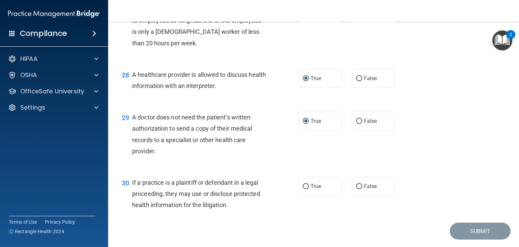
scroll to position [1586, 0]
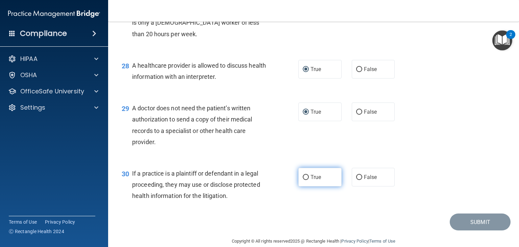
click at [299, 186] on label "True" at bounding box center [320, 177] width 43 height 19
click at [303, 180] on input "True" at bounding box center [306, 177] width 6 height 5
radio input "true"
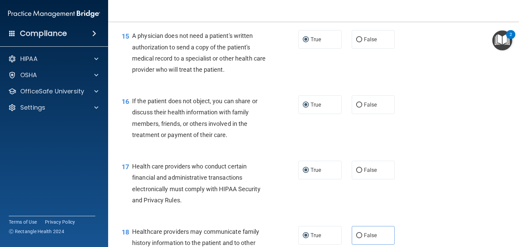
scroll to position [792, 0]
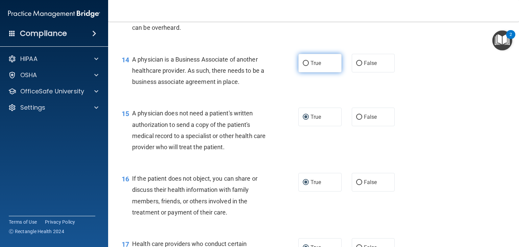
click at [303, 66] on input "True" at bounding box center [306, 63] width 6 height 5
radio input "true"
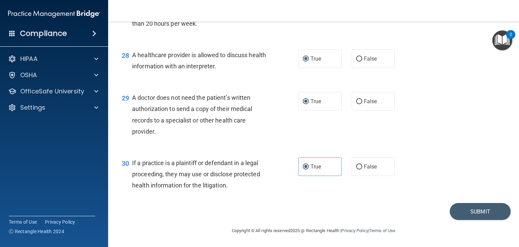
scroll to position [1616, 0]
click at [474, 215] on button "Submit" at bounding box center [480, 211] width 61 height 17
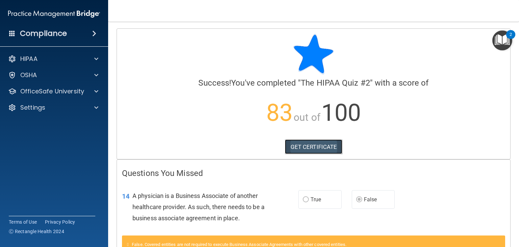
click at [299, 145] on link "GET CERTIFICATE" at bounding box center [314, 146] width 58 height 15
